Goal: Entertainment & Leisure: Consume media (video, audio)

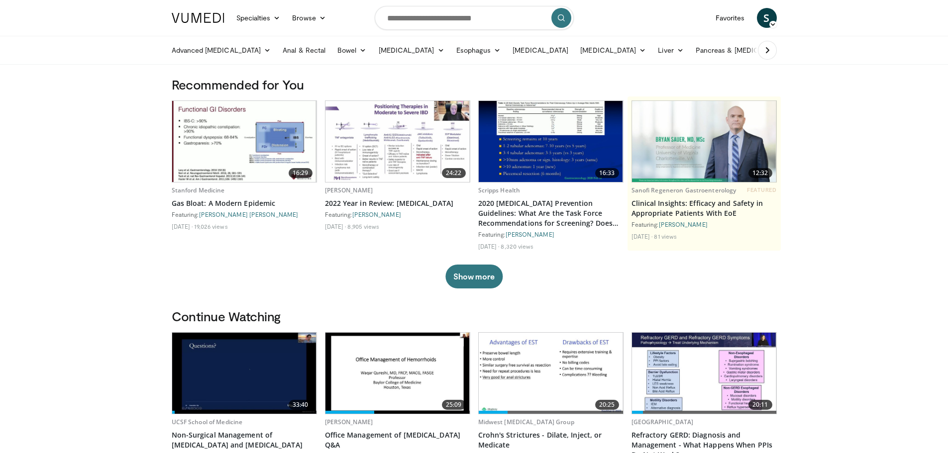
click at [457, 17] on input "Search topics, interventions" at bounding box center [474, 18] width 199 height 24
type input "**********"
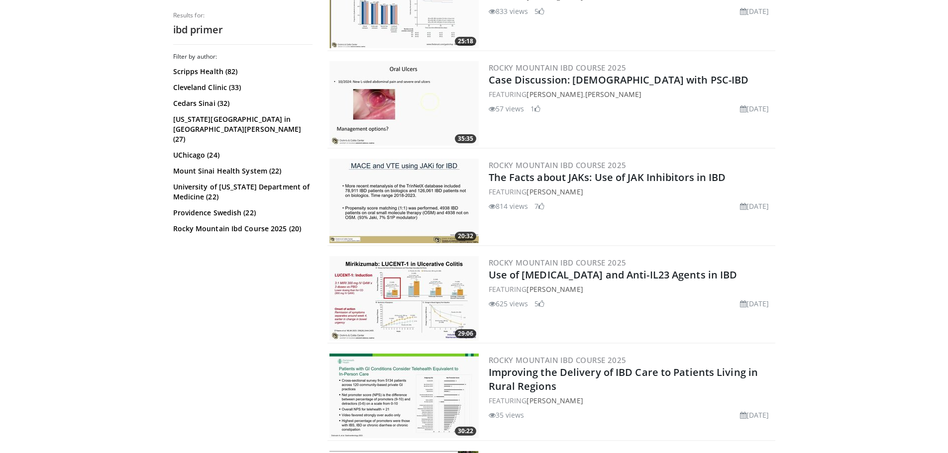
scroll to position [448, 0]
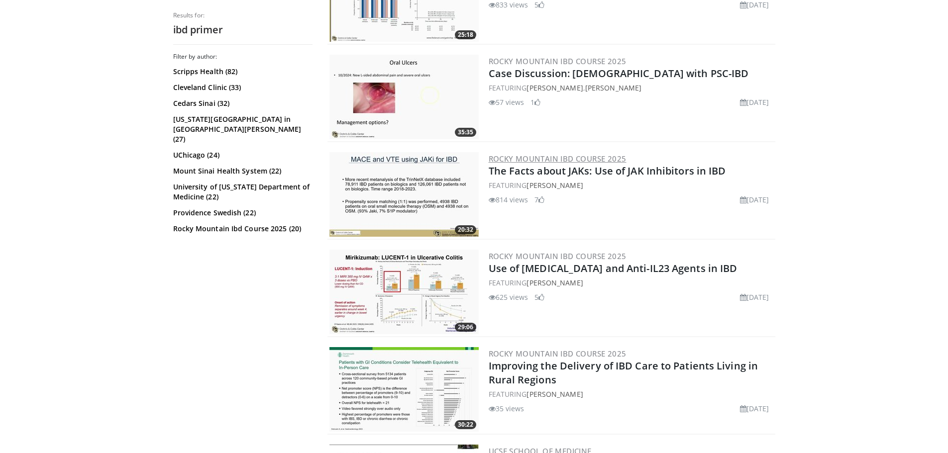
click at [567, 158] on link "Rocky Mountain IBD Course 2025" at bounding box center [558, 159] width 138 height 10
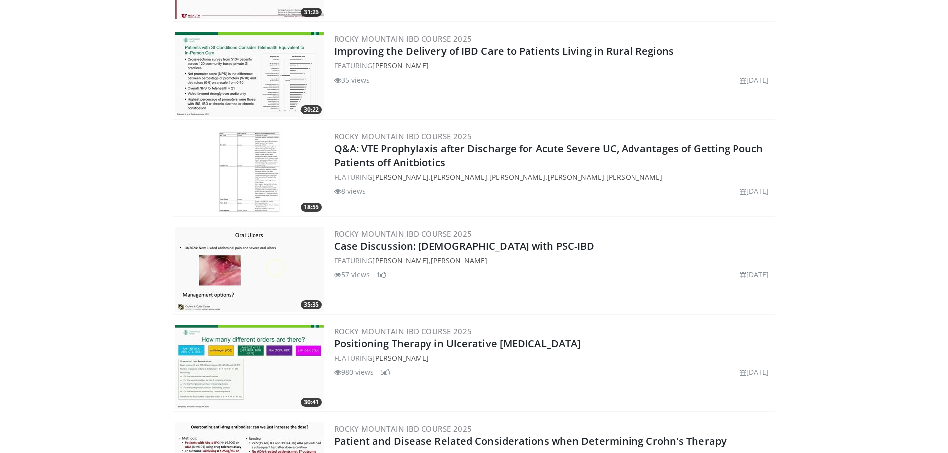
scroll to position [1371, 0]
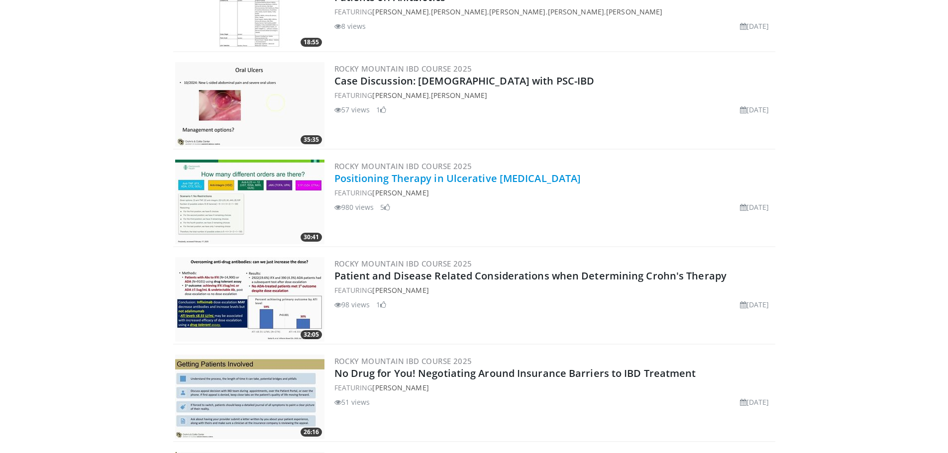
click at [428, 178] on link "Positioning Therapy in Ulcerative [MEDICAL_DATA]" at bounding box center [457, 178] width 247 height 13
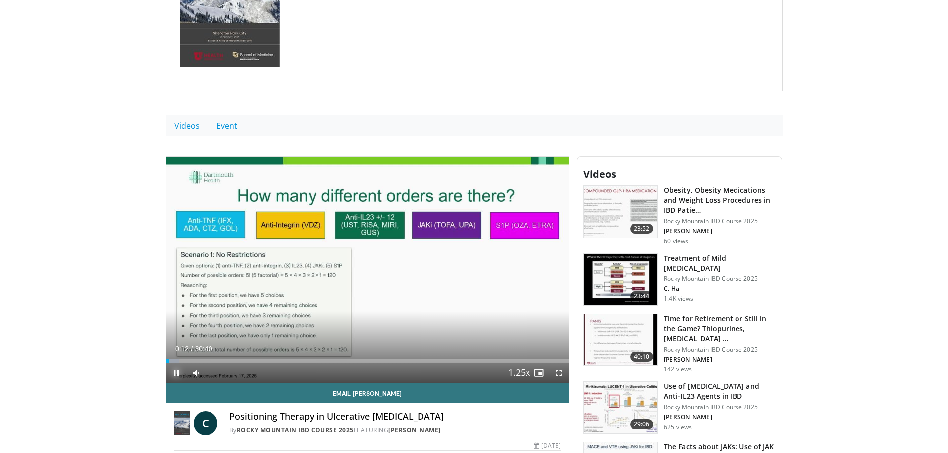
click at [181, 373] on span "Video Player" at bounding box center [176, 373] width 20 height 20
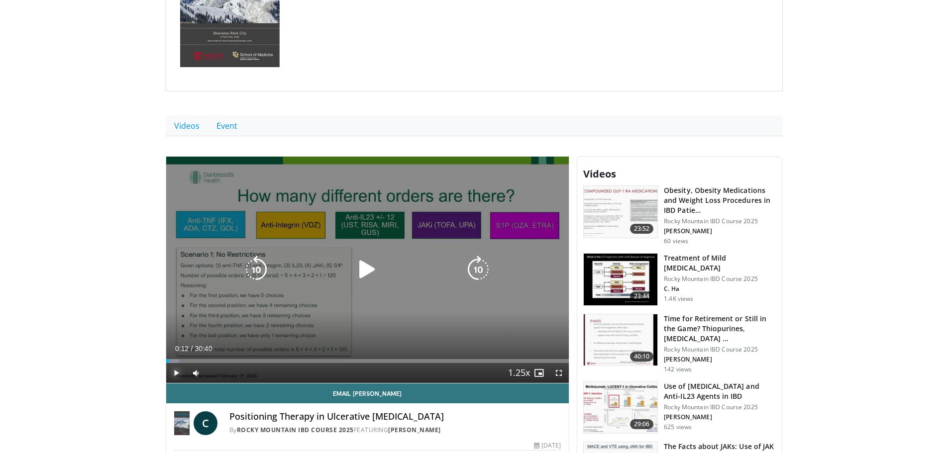
click at [173, 372] on span "Video Player" at bounding box center [176, 373] width 20 height 20
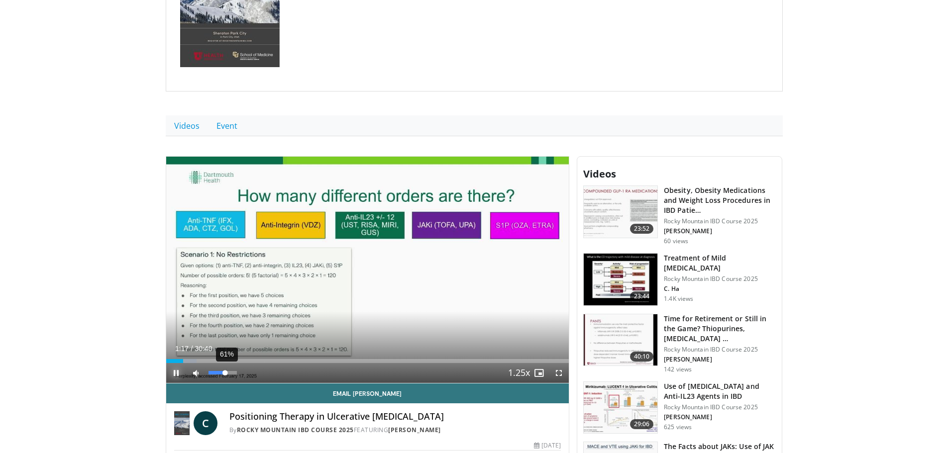
click at [225, 374] on div "Volume Level" at bounding box center [216, 372] width 17 height 3
click at [229, 372] on div "74%" at bounding box center [222, 372] width 28 height 3
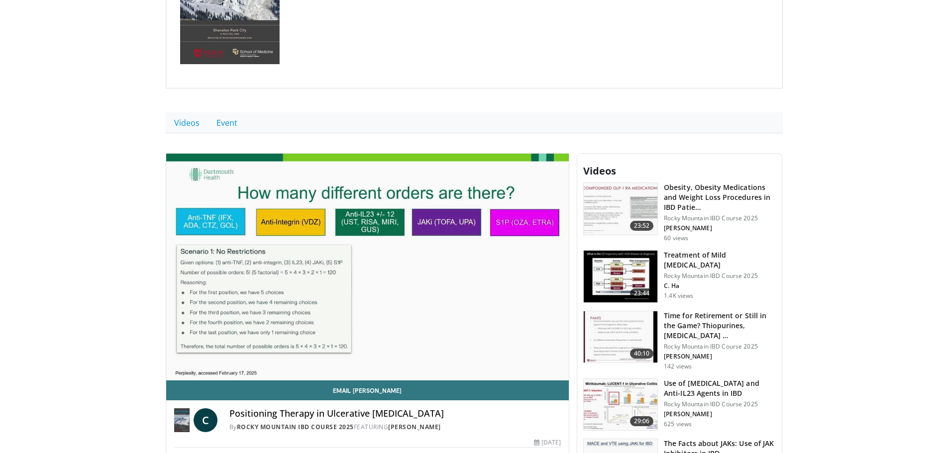
scroll to position [249, 0]
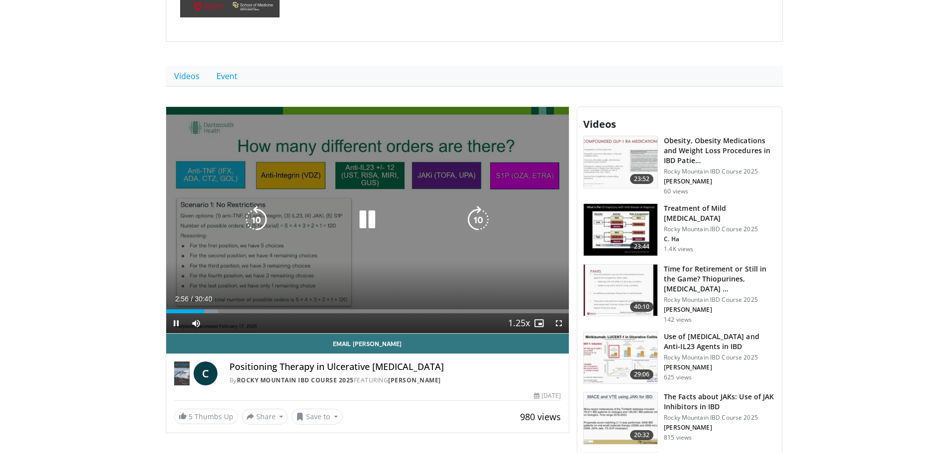
drag, startPoint x: 365, startPoint y: 219, endPoint x: 278, endPoint y: 219, distance: 87.6
click at [365, 219] on icon "Video Player" at bounding box center [367, 220] width 28 height 28
